Goal: Use online tool/utility: Utilize a website feature to perform a specific function

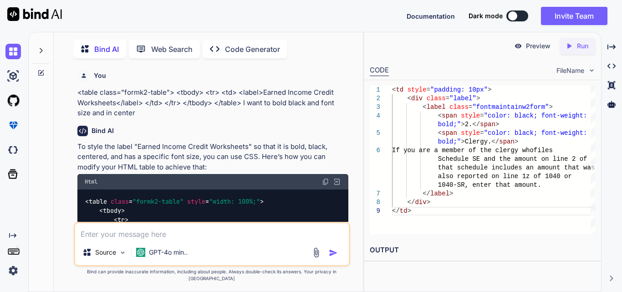
scroll to position [10353, 0]
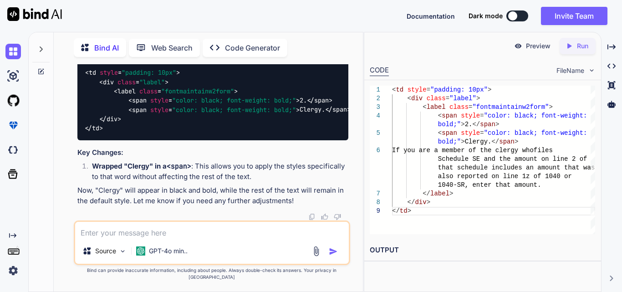
click at [430, 258] on h2 "OUTPUT" at bounding box center [482, 249] width 237 height 21
click at [138, 238] on textarea at bounding box center [212, 230] width 274 height 16
paste textarea "<tr> <td style="padding: 10px; width:70%;"> <div class="label"> <label class="f…"
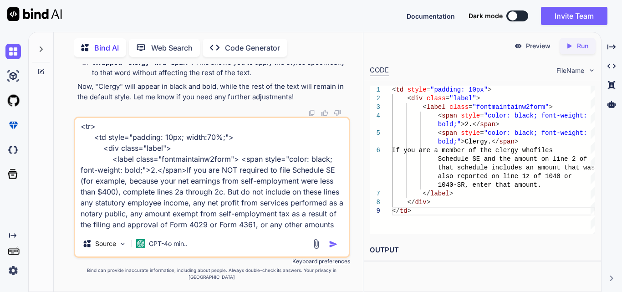
scroll to position [0, 0]
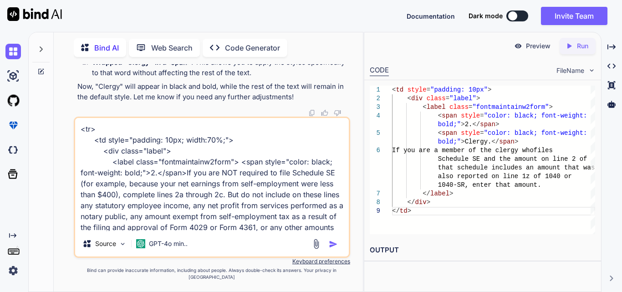
drag, startPoint x: 185, startPoint y: 179, endPoint x: 126, endPoint y: 191, distance: 60.0
click at [126, 191] on textarea "<tr> <td style="padding: 10px; width:70%;"> <div class="label"> <label class="f…" at bounding box center [212, 174] width 274 height 113
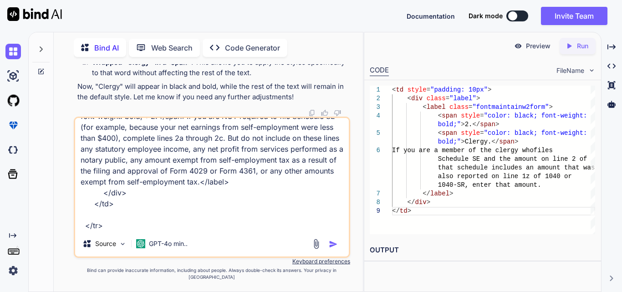
click at [117, 231] on textarea "<tr> <td style="padding: 10px; width:70%;"> <div class="label"> <label class="f…" at bounding box center [212, 174] width 274 height 113
paste textarea "If you are NOT required to file Schedule SE (for example,"
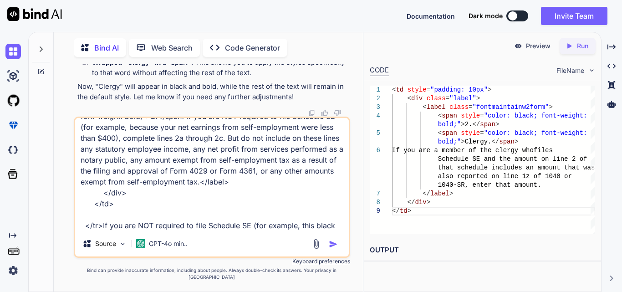
scroll to position [66, 0]
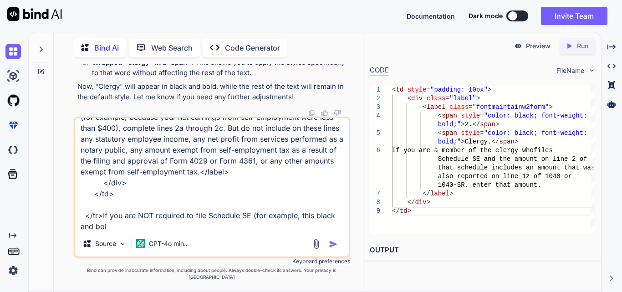
type textarea "<tr> <td style="padding: 10px; width:70%;"> <div class="label"> <label class="f…"
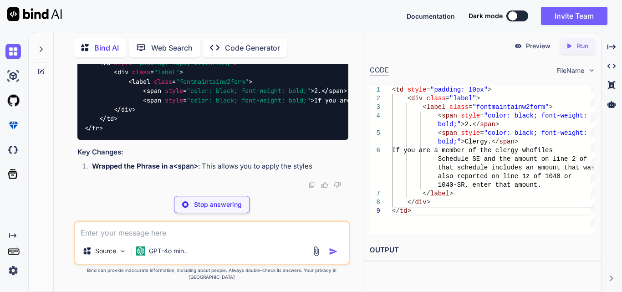
scroll to position [10775, 0]
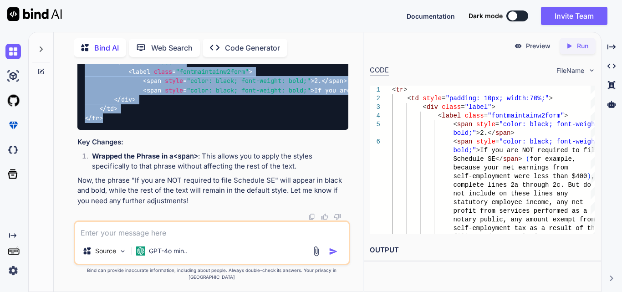
drag, startPoint x: 94, startPoint y: 144, endPoint x: 83, endPoint y: 71, distance: 74.6
click at [83, 71] on div "< tr > < td style = "padding: 10px; width:70%;" > < div class = "label" > < lab…" at bounding box center [212, 81] width 271 height 98
copy code "< tr > < td style = "padding: 10px; width:70%;" > < div class = "label" > < lab…"
